Goal: Task Accomplishment & Management: Use online tool/utility

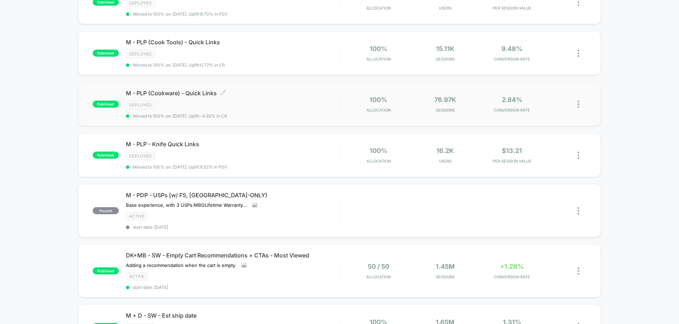
scroll to position [235, 0]
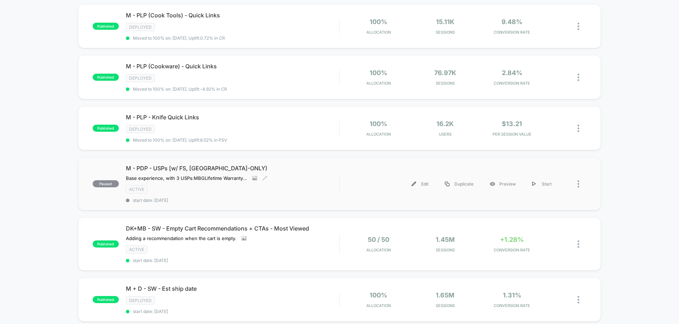
click at [311, 171] on div "M - PDP - USPs [w/ FS, US-ONLY) ﻿Base experience, with 3 USPs: MBG Lifetime War…" at bounding box center [232, 183] width 213 height 38
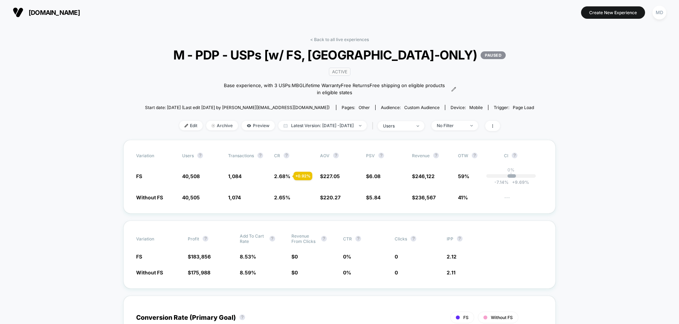
click at [173, 119] on div "< Back to all live experiences M - PDP - USPs [w/ FS, US-ONLY) PAUSED ACTIVE ﻿B…" at bounding box center [339, 88] width 389 height 103
click at [179, 126] on span "Edit" at bounding box center [190, 126] width 23 height 10
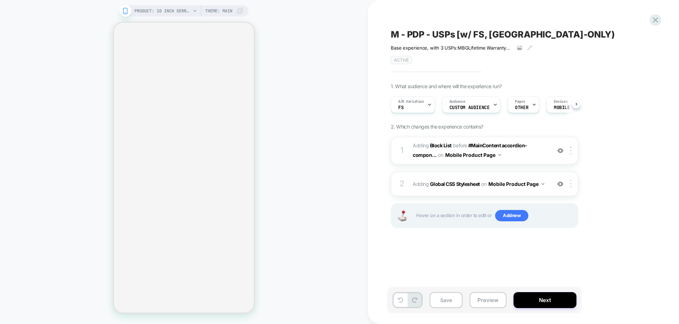
scroll to position [0, 0]
click at [542, 152] on span "#_loomi_addon_1740569305784_dup1742816510 Adding Block List BEFORE #MainContent…" at bounding box center [480, 150] width 135 height 19
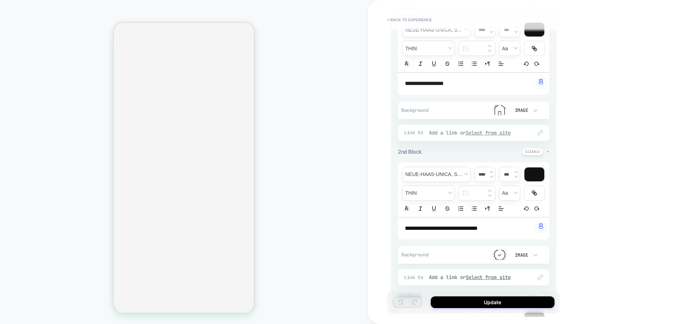
scroll to position [105, 0]
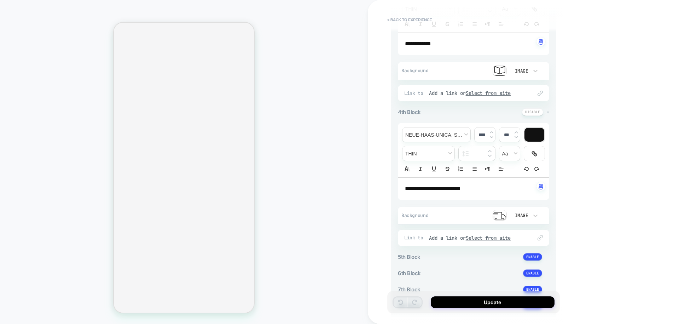
scroll to position [515, 0]
